Goal: Transaction & Acquisition: Purchase product/service

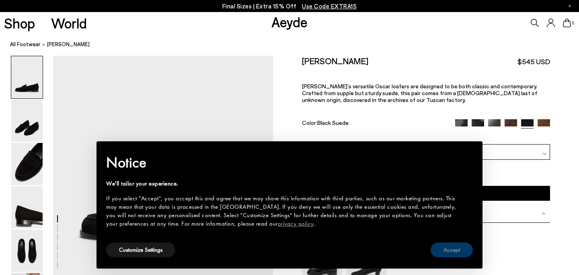
click at [462, 250] on button "Accept" at bounding box center [452, 250] width 42 height 15
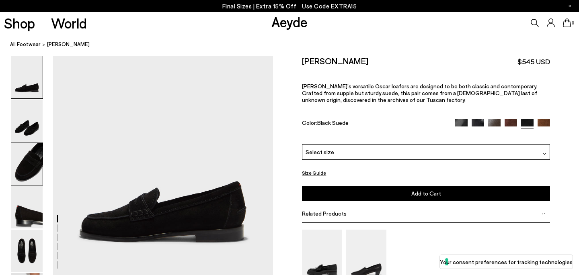
click at [39, 167] on img at bounding box center [26, 164] width 31 height 42
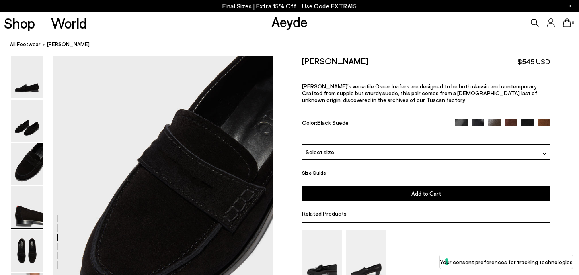
click at [31, 207] on img at bounding box center [26, 208] width 31 height 42
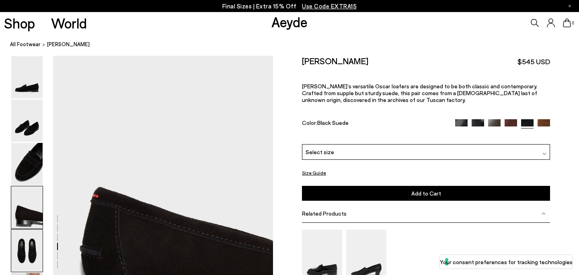
click at [31, 237] on img at bounding box center [26, 251] width 31 height 42
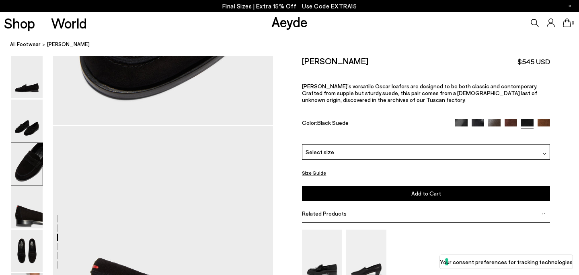
scroll to position [735, 0]
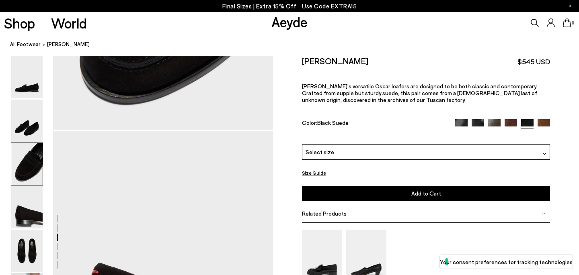
click at [354, 125] on div "[PERSON_NAME] $545 USD [PERSON_NAME]’s versatile [PERSON_NAME] loafers are desi…" at bounding box center [426, 100] width 248 height 88
click at [353, 144] on div "Select size" at bounding box center [426, 152] width 248 height 16
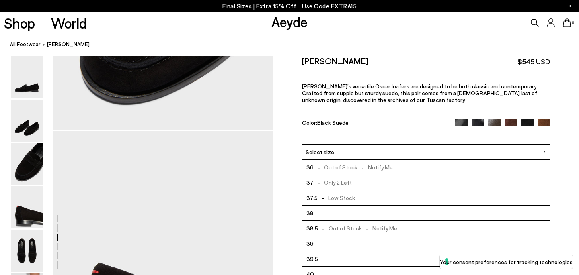
click at [353, 144] on div "Select size" at bounding box center [426, 152] width 248 height 16
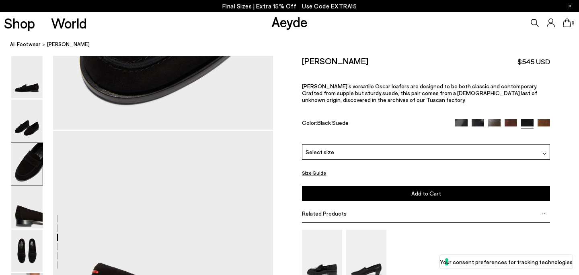
click at [321, 168] on button "Size Guide" at bounding box center [314, 173] width 24 height 10
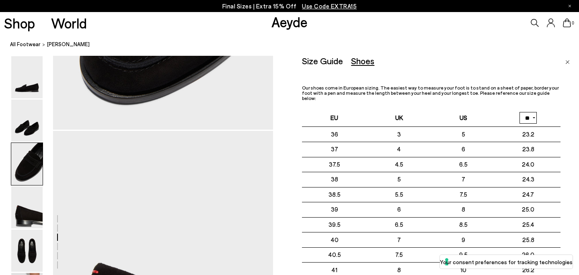
click at [390, 80] on div "Size Guide Shoes Belt Our shoes come in European sizing. The easiest way to mea…" at bounding box center [431, 219] width 259 height 327
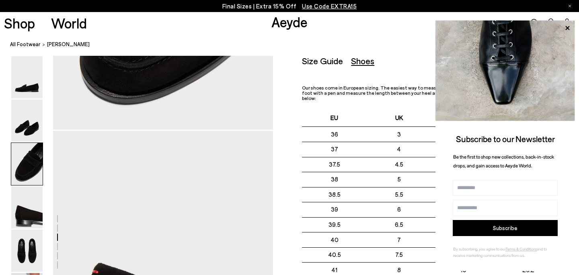
click at [376, 88] on p "Our shoes come in European sizing. The easiest way to measure your foot is to s…" at bounding box center [431, 93] width 259 height 16
click at [569, 29] on icon at bounding box center [567, 28] width 4 height 4
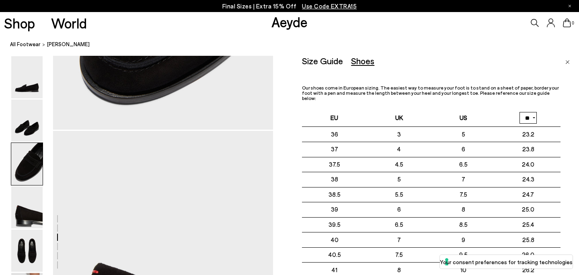
click at [570, 62] on div "Size Guide Shoes Belt Our shoes come in European sizing. The easiest way to mea…" at bounding box center [440, 193] width 277 height 275
click at [567, 62] on img "Close" at bounding box center [567, 62] width 4 height 4
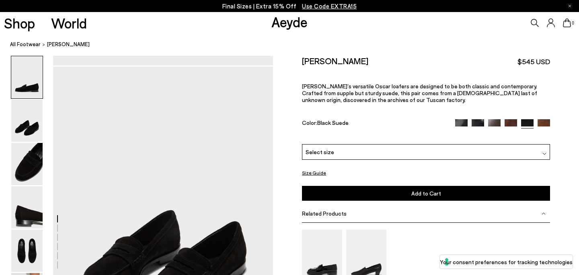
scroll to position [0, 0]
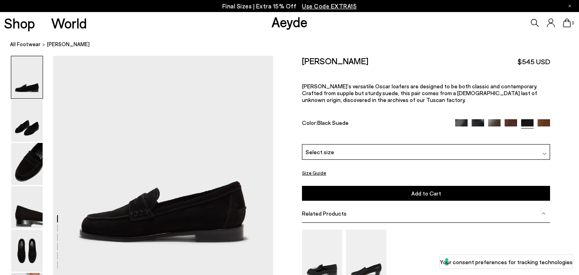
click at [538, 144] on div "Select size" at bounding box center [426, 152] width 248 height 16
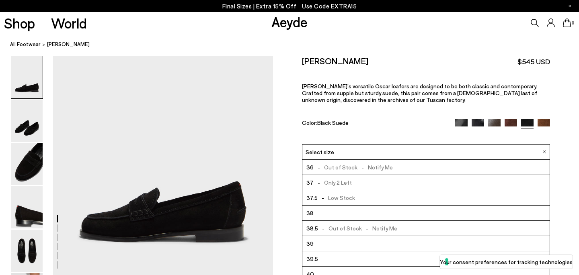
click at [499, 191] on li "37.5 - Low Stock" at bounding box center [425, 198] width 247 height 15
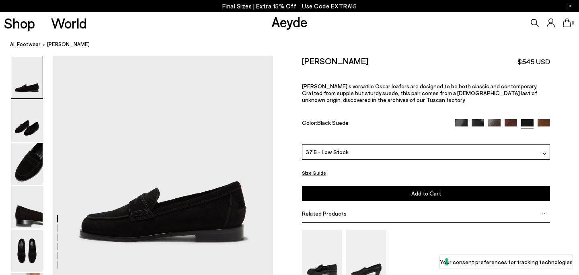
click at [493, 186] on button "Add to Cart Select a Size First" at bounding box center [426, 193] width 248 height 15
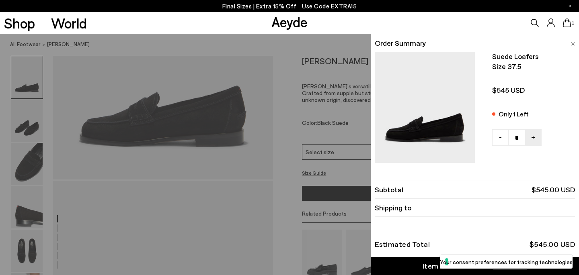
scroll to position [127, 0]
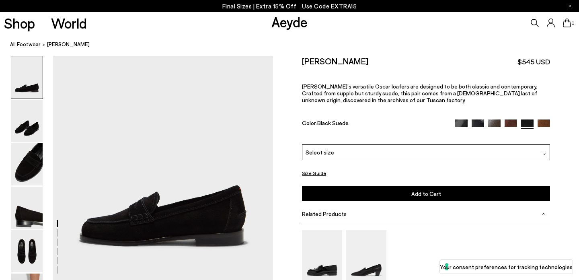
scroll to position [24, 0]
click at [23, 162] on img at bounding box center [26, 164] width 31 height 42
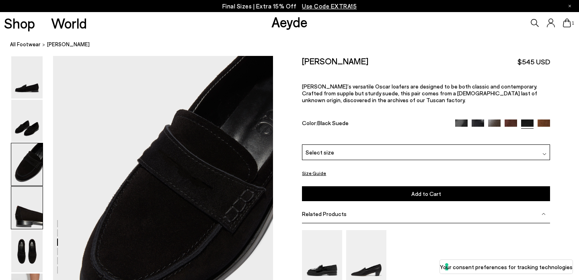
click at [31, 211] on img at bounding box center [26, 208] width 31 height 42
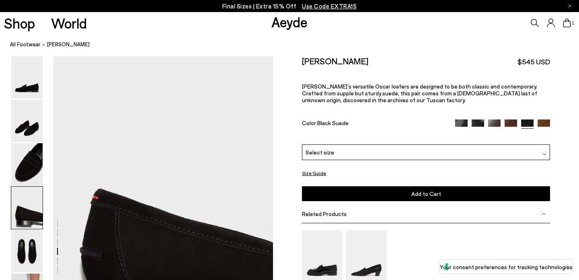
scroll to position [815, 0]
click at [355, 144] on div "Select size" at bounding box center [426, 152] width 248 height 16
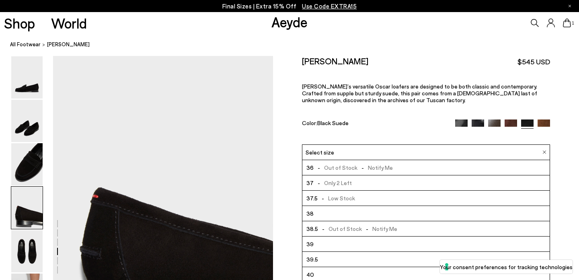
click at [344, 178] on span "- Only 2 Left" at bounding box center [333, 183] width 38 height 10
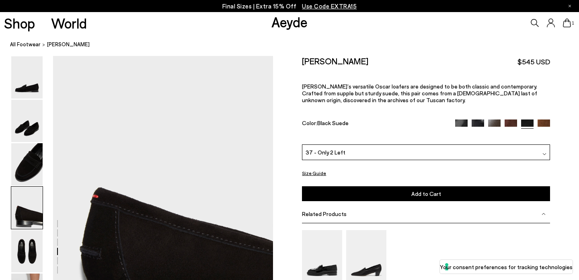
click at [322, 159] on div "Please Select a Color Black Suede Black Calf Black Polido Moka Calf Moka Suede …" at bounding box center [426, 172] width 248 height 57
click at [320, 168] on button "Size Guide" at bounding box center [314, 173] width 24 height 10
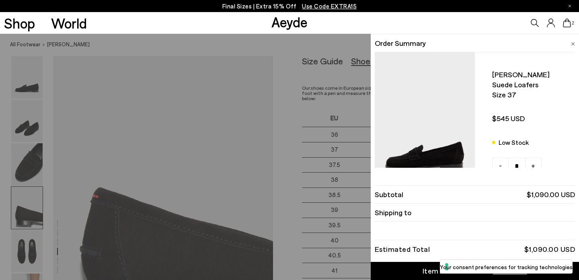
click at [351, 115] on div "Quick Add Color Size View Details Order Summary [PERSON_NAME] suede loafers Siz…" at bounding box center [289, 157] width 579 height 246
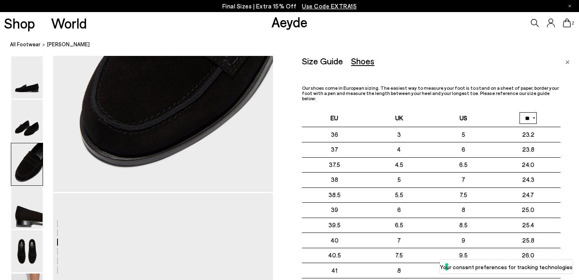
scroll to position [655, 0]
